Goal: Information Seeking & Learning: Learn about a topic

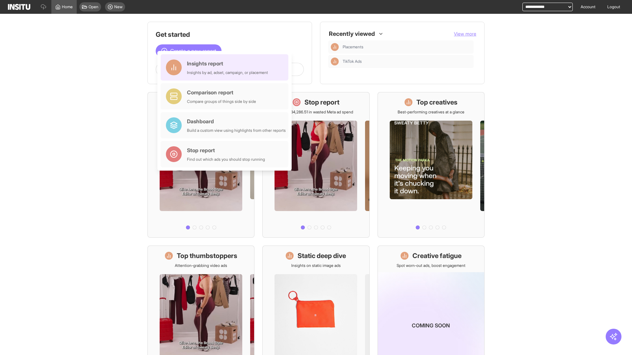
click at [226, 67] on div "Insights report Insights by ad, adset, campaign, or placement" at bounding box center [227, 68] width 81 height 16
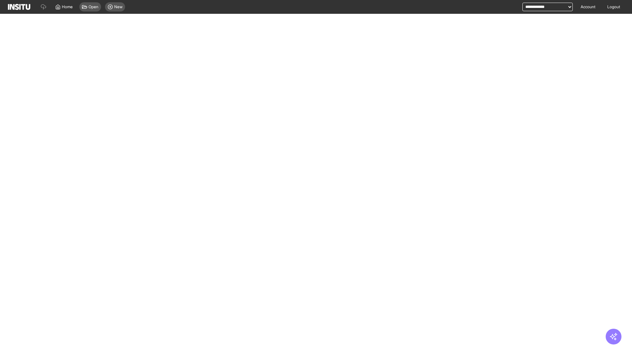
select select "**"
